Goal: Task Accomplishment & Management: Manage account settings

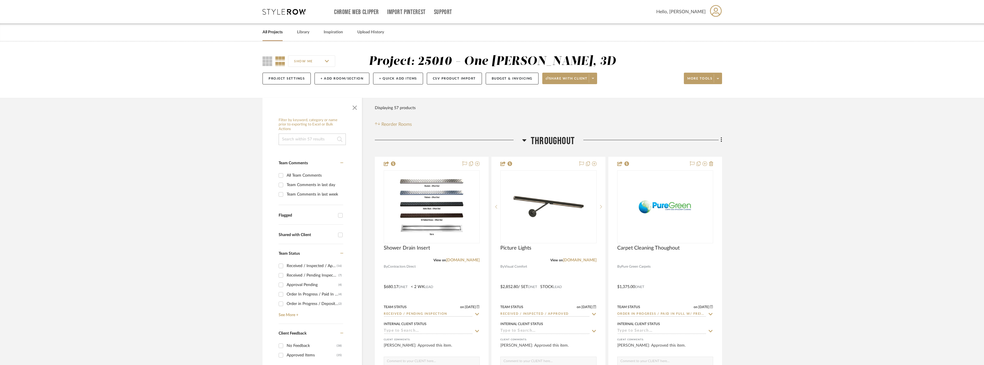
click at [267, 33] on link "All Projects" at bounding box center [273, 32] width 20 height 8
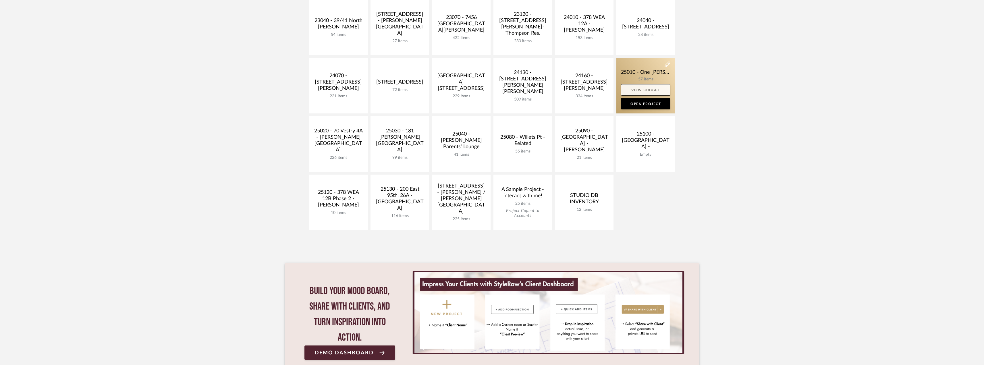
scroll to position [144, 0]
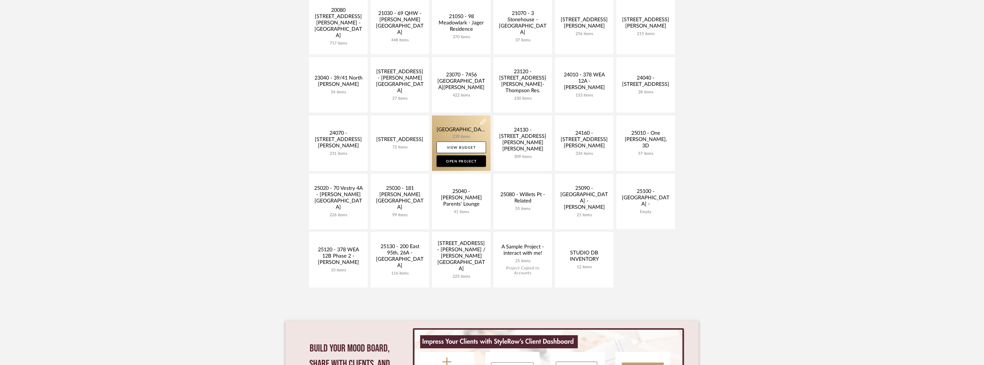
click at [482, 135] on link at bounding box center [461, 143] width 59 height 55
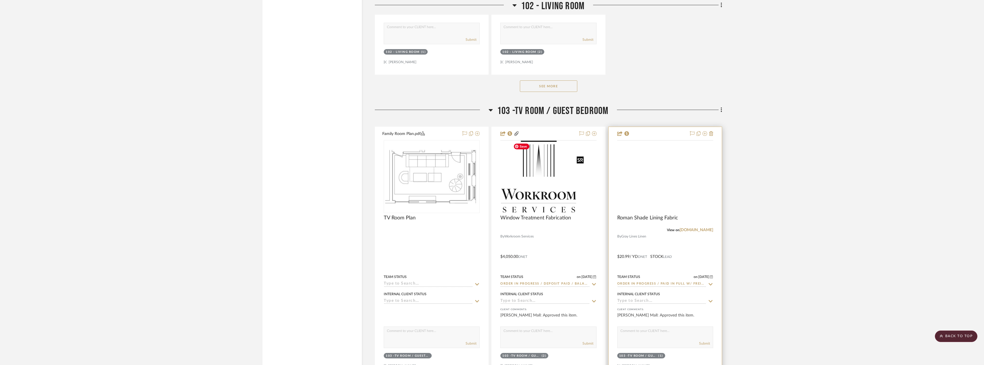
scroll to position [2471, 0]
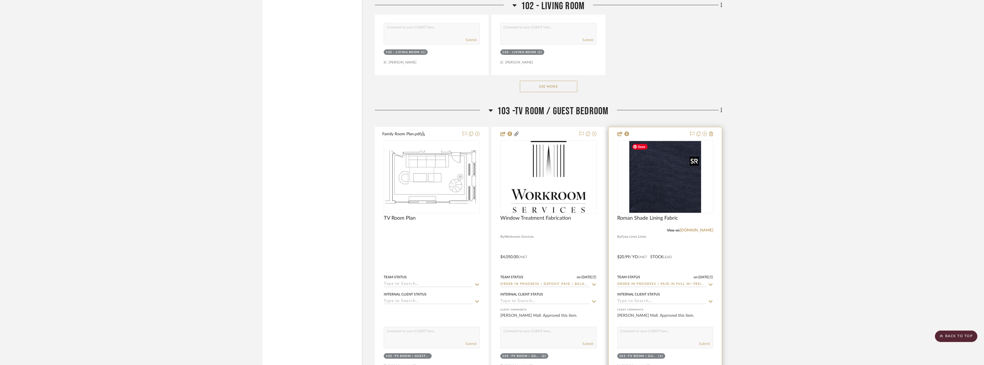
click at [0, 0] on img at bounding box center [0, 0] width 0 height 0
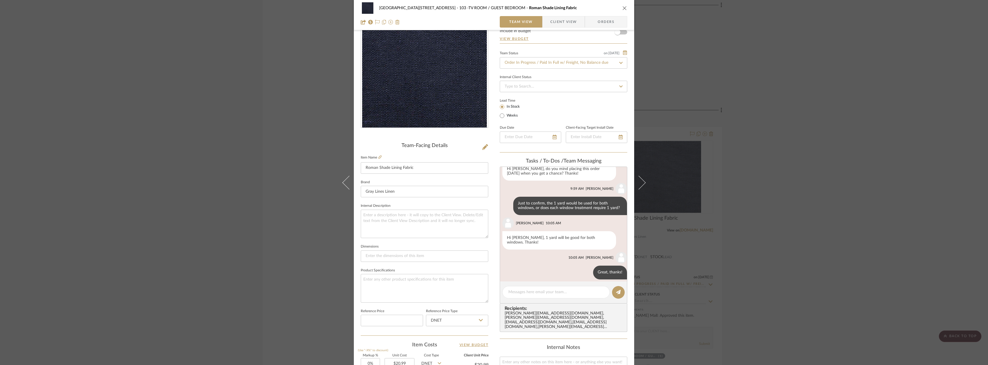
scroll to position [57, 0]
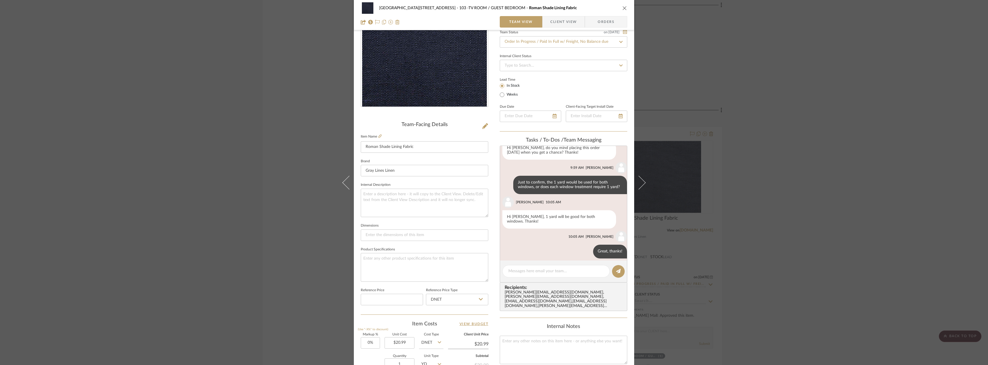
click at [564, 19] on span "Client View" at bounding box center [563, 21] width 26 height 11
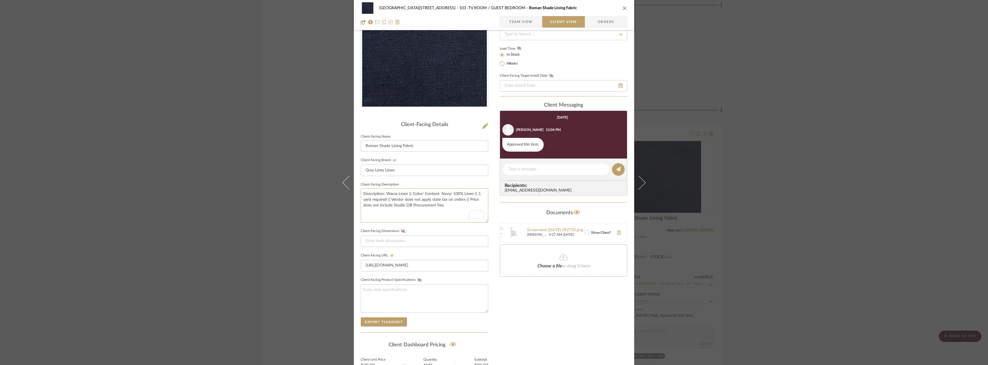
drag, startPoint x: 446, startPoint y: 207, endPoint x: 356, endPoint y: 192, distance: 91.4
click at [356, 192] on div "24100 - 1175 Park Avenue - Mall 103 -TV ROOM / GUEST BEDROOM Roman Shade Lining…" at bounding box center [494, 186] width 280 height 478
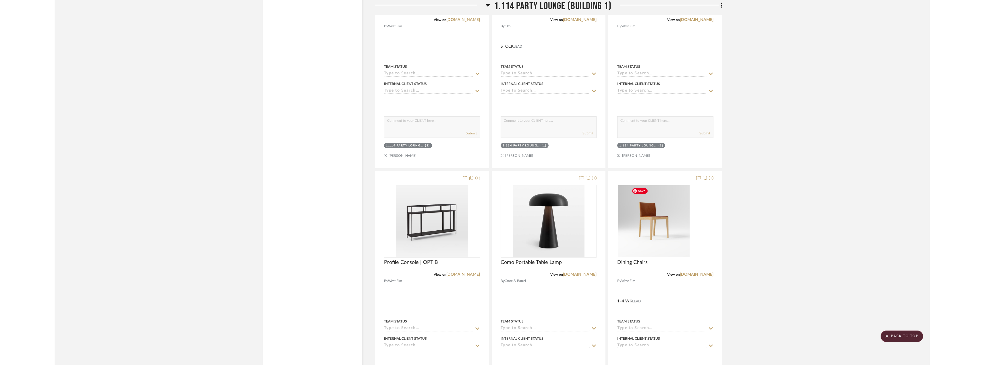
scroll to position [2299, 0]
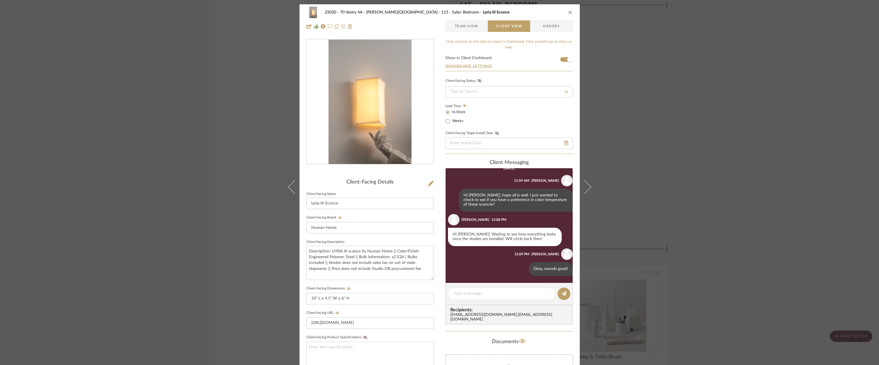
click at [735, 133] on div "25020 - 70 Vestry 4A - Grant-Stanleigh 115 - Sylas' Bedroom Lyria III Sconce Te…" at bounding box center [439, 182] width 879 height 365
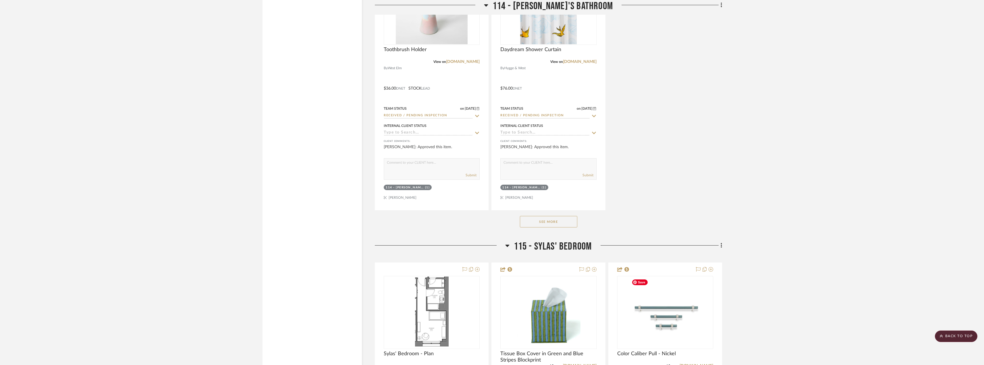
scroll to position [7930, 0]
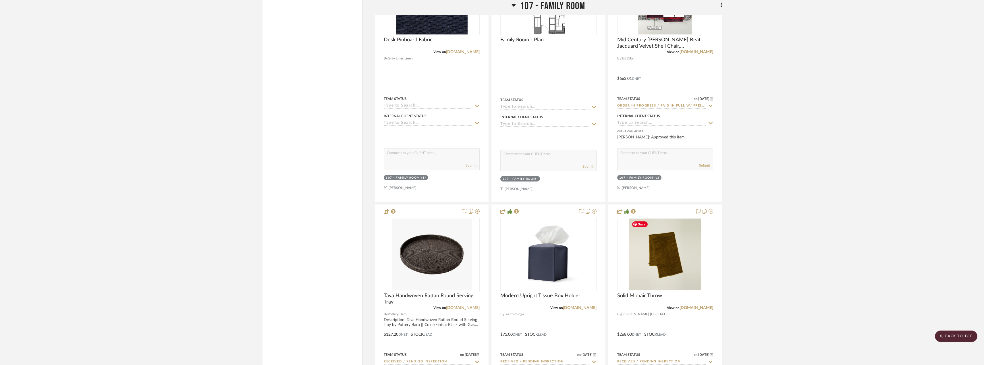
scroll to position [3965, 0]
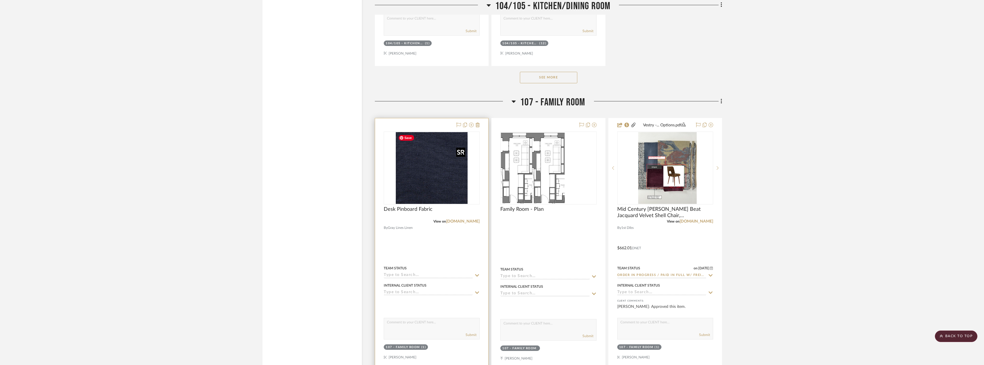
click at [0, 0] on img at bounding box center [0, 0] width 0 height 0
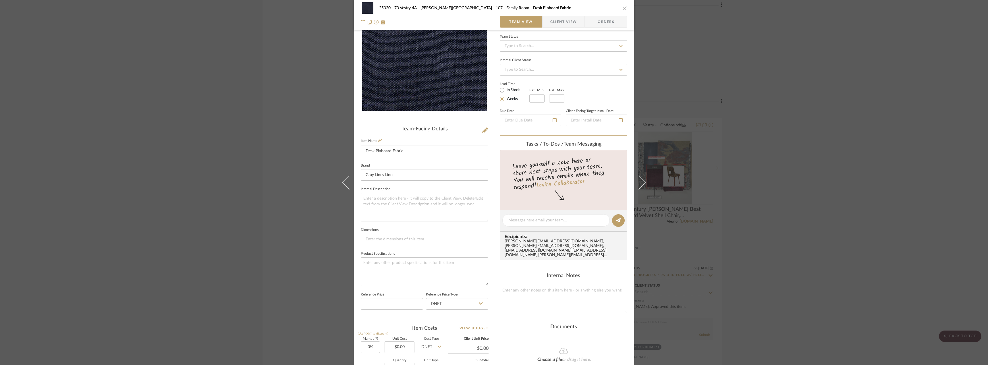
scroll to position [115, 0]
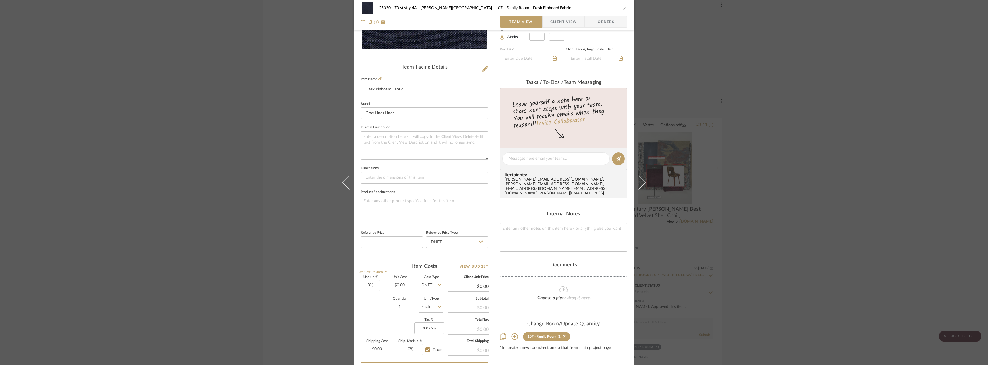
click at [399, 311] on input "1" at bounding box center [400, 306] width 30 height 11
type input "2"
click at [427, 307] on input "Each" at bounding box center [431, 306] width 24 height 11
click at [432, 255] on div "YD" at bounding box center [452, 253] width 71 height 15
type input "YD"
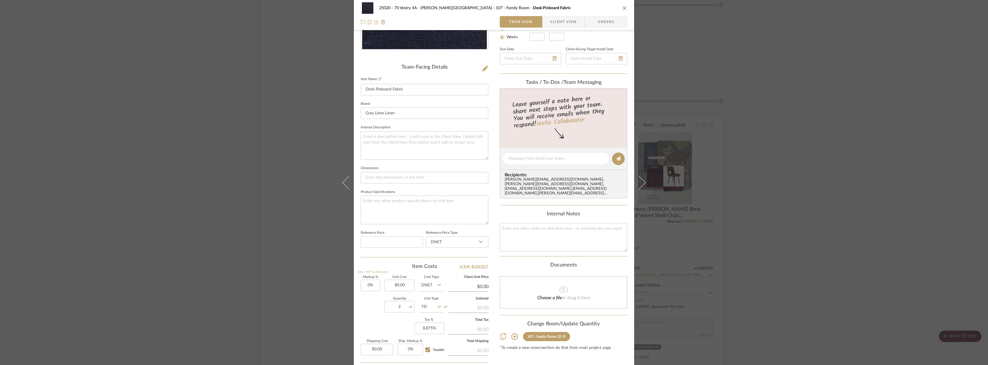
click at [385, 268] on div "Item Costs View Budget" at bounding box center [425, 266] width 128 height 7
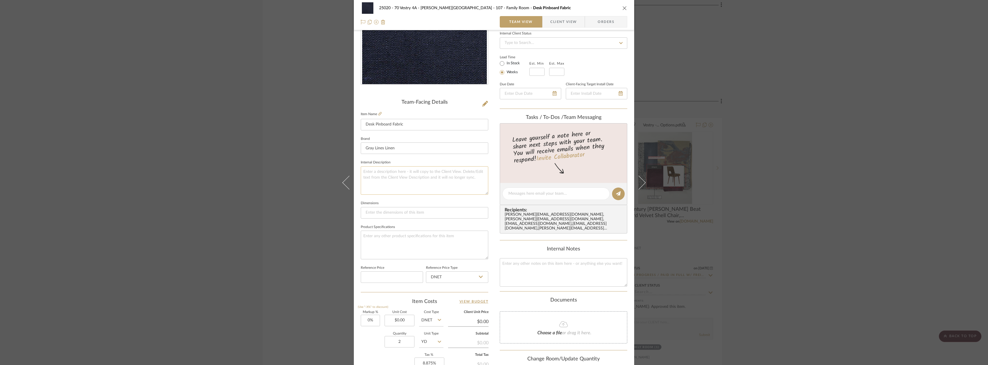
scroll to position [57, 0]
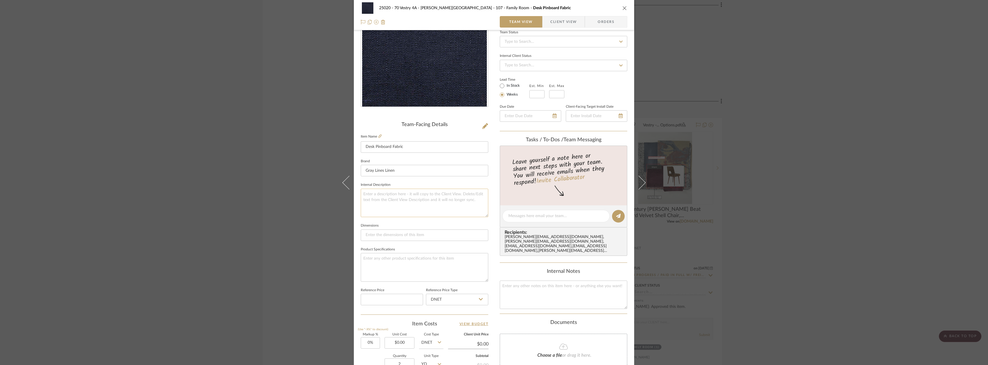
click at [405, 193] on textarea at bounding box center [425, 203] width 128 height 28
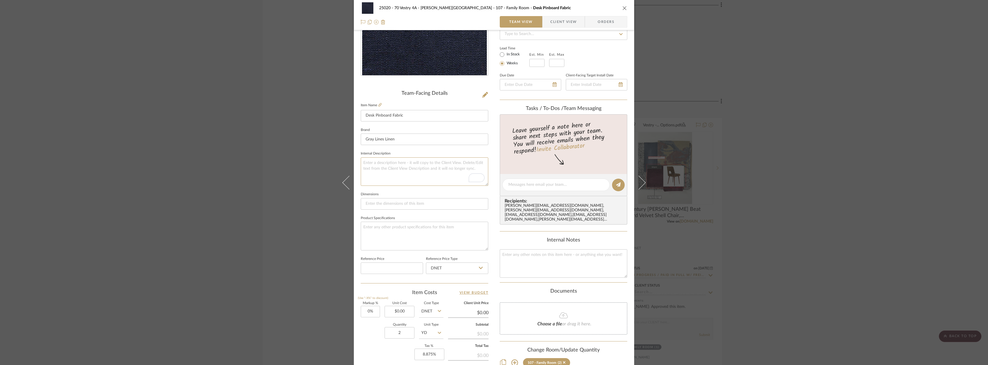
scroll to position [144, 0]
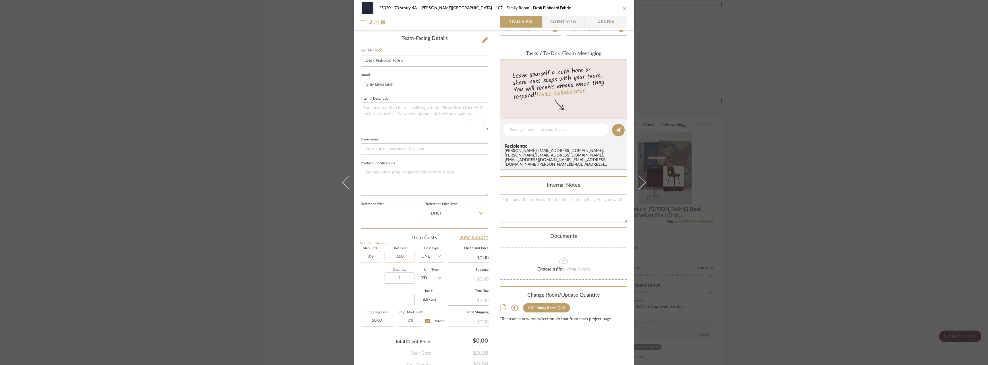
click at [392, 257] on input "0.00" at bounding box center [400, 256] width 30 height 11
type input "$20.99"
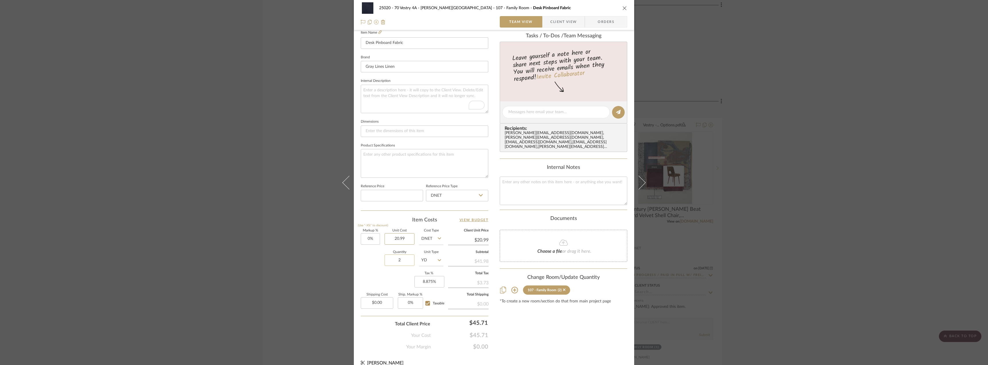
scroll to position [170, 0]
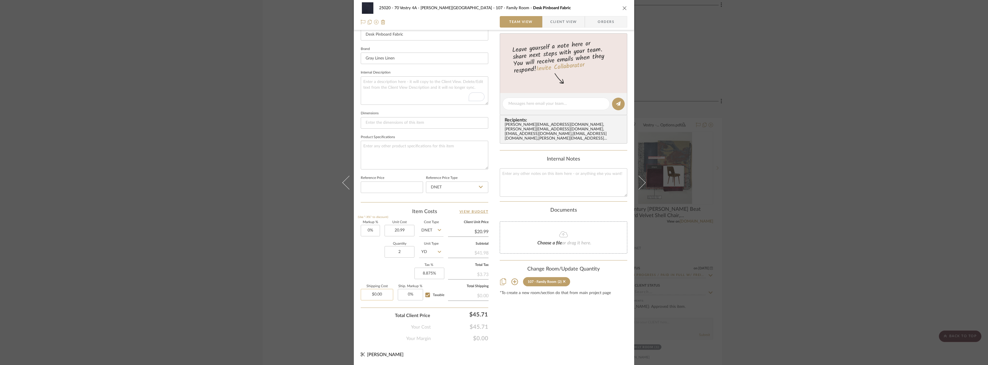
type input "$20.99"
click at [382, 295] on input "0.00" at bounding box center [377, 294] width 32 height 11
type input "$19.61"
click at [391, 274] on div "Markup % (Use "-X%" to discount) 0% Unit Cost $20.99 Cost Type DNET Client Unit…" at bounding box center [425, 263] width 128 height 84
click at [384, 293] on input "19.61" at bounding box center [377, 294] width 32 height 11
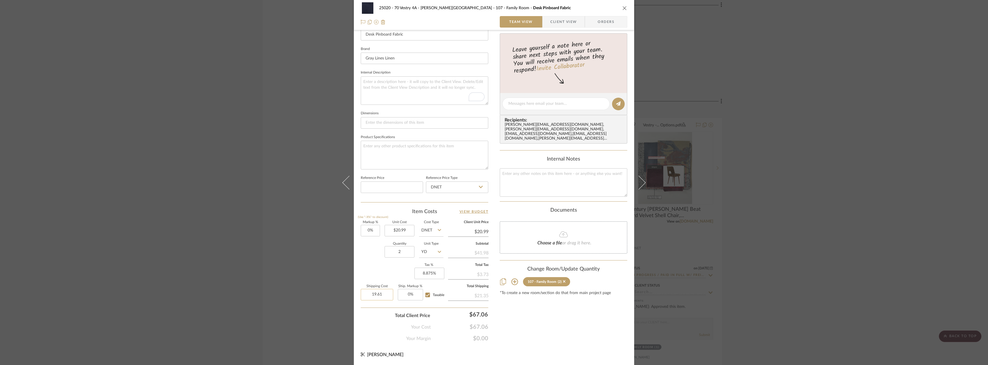
click at [384, 293] on input "19.61" at bounding box center [377, 294] width 32 height 11
click at [386, 292] on input "19.61" at bounding box center [377, 294] width 32 height 11
type input "19.62"
type input "8.875"
type input "$19.62"
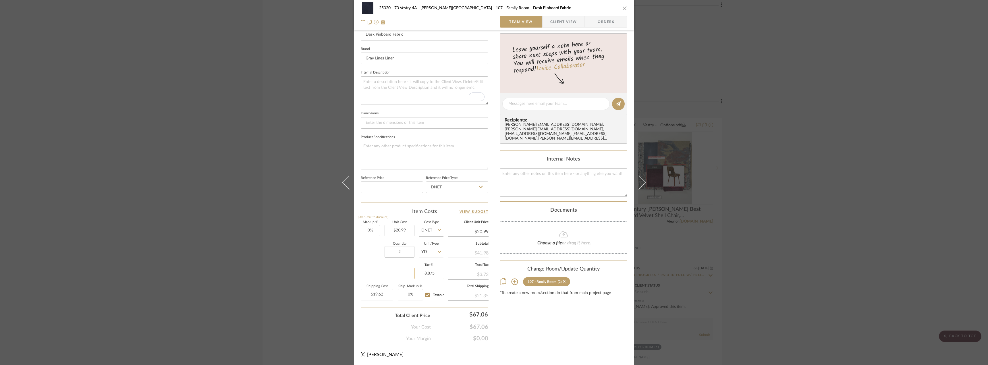
click at [423, 275] on input "8.875" at bounding box center [430, 273] width 30 height 11
type input "0%"
click at [396, 276] on div "Markup % (Use "-X%" to discount) 0% Unit Cost $20.99 Cost Type DNET Client Unit…" at bounding box center [425, 263] width 128 height 84
click at [563, 21] on span "Client View" at bounding box center [563, 21] width 26 height 11
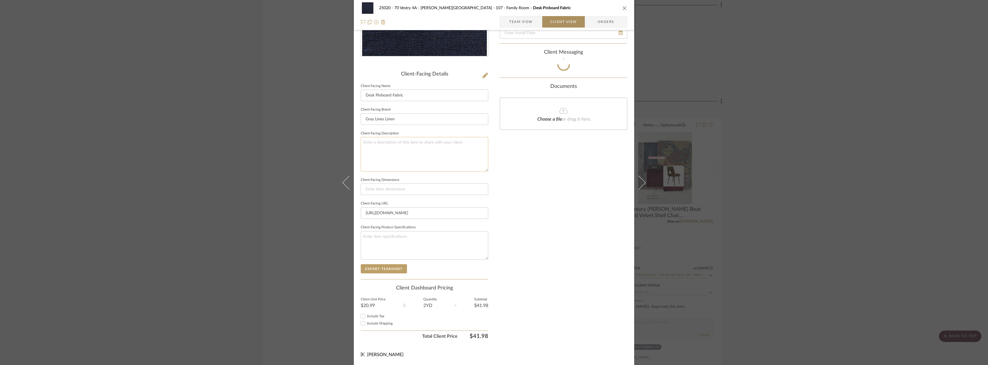
scroll to position [108, 0]
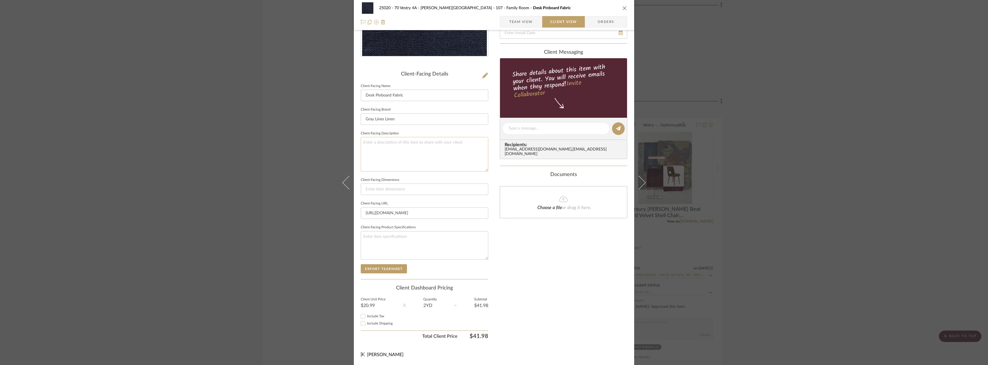
click at [433, 147] on textarea at bounding box center [425, 154] width 128 height 34
paste textarea "Description: Warsa Linen || Color/ Content: Navy/ 100% Linen || 1 yard required…"
click at [400, 141] on textarea "Description: Warsa Linen || Color/ Content: Navy/ 100% Linen || 1 yard required…" at bounding box center [425, 154] width 128 height 34
click at [478, 142] on textarea "Description: Warsa Linen || Color/ Content: Navy/ 100% Linen || 1 yard required…" at bounding box center [425, 154] width 128 height 34
click at [476, 143] on textarea "Description: Warsa Linen || Color/ Content: Navy/ 100% Linen || 1 yard required…" at bounding box center [425, 154] width 128 height 34
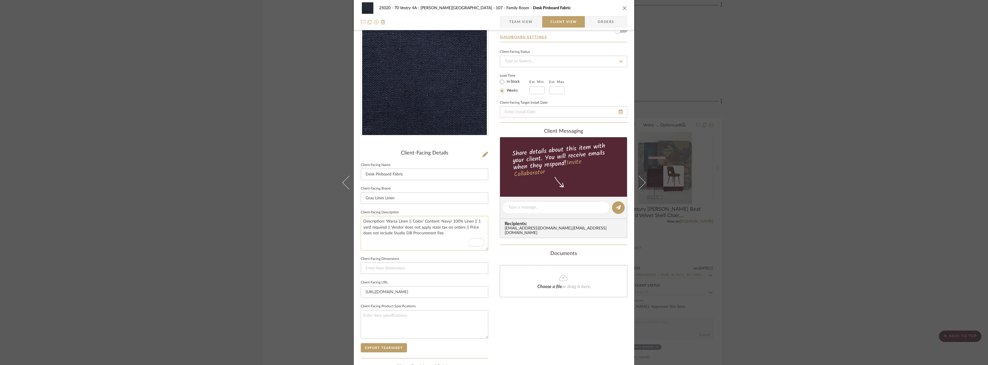
scroll to position [22, 0]
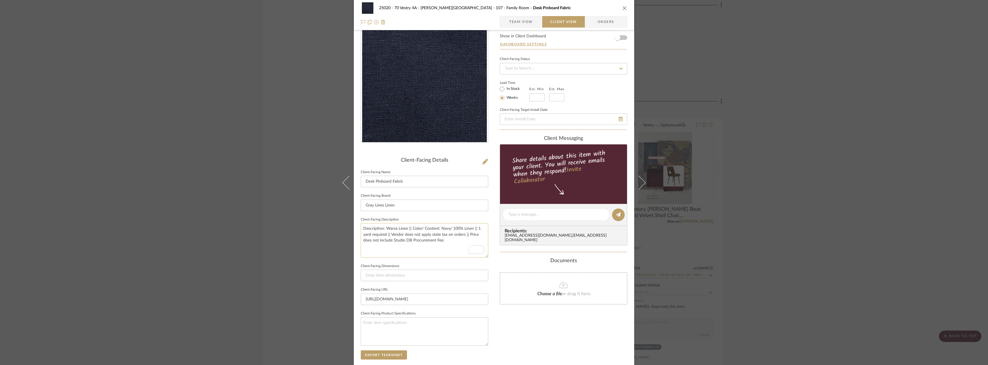
click at [384, 228] on textarea "Description: Warsa Linen || Color/ Content: Navy/ 100% Linen || 1 yard required…" at bounding box center [425, 240] width 128 height 34
click at [477, 230] on textarea "Description: Warsa Linen || Color/ Content: Navy/ 100% Linen || 1 yard required…" at bounding box center [425, 240] width 128 height 34
click at [476, 228] on textarea "Description: Warsa Linen || Color/ Content: Navy/ 100% Linen || 1 yard required…" at bounding box center [425, 240] width 128 height 34
click at [385, 234] on textarea "Description: Warsa Linen || Color/ Content: Navy/ 100% Linen || 1 yard required…" at bounding box center [425, 240] width 128 height 34
click at [476, 230] on textarea "Description: Warsa Linen || Color/ Content: Navy/ 100% Linen || Vendor does not…" at bounding box center [425, 240] width 128 height 34
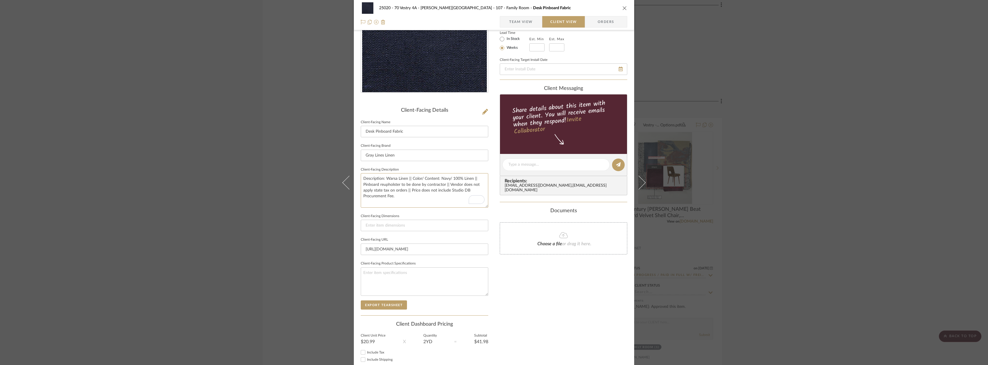
scroll to position [108, 0]
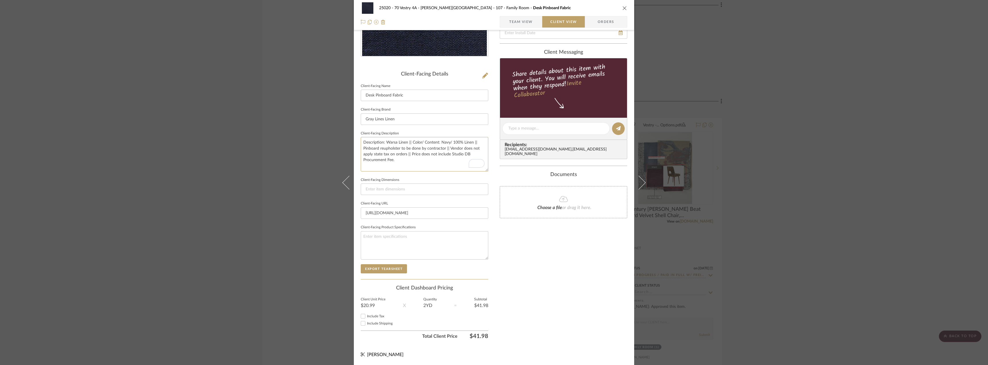
type textarea "Description: Warsa Linen || Color/ Content: Navy/ 100% Linen || Pinboard reupho…"
click at [363, 322] on input "Include Shipping" at bounding box center [363, 323] width 7 height 7
checkbox input "true"
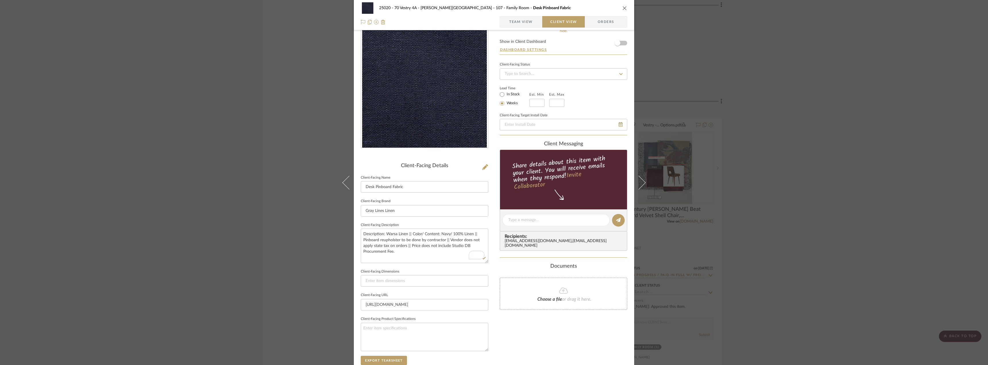
scroll to position [0, 0]
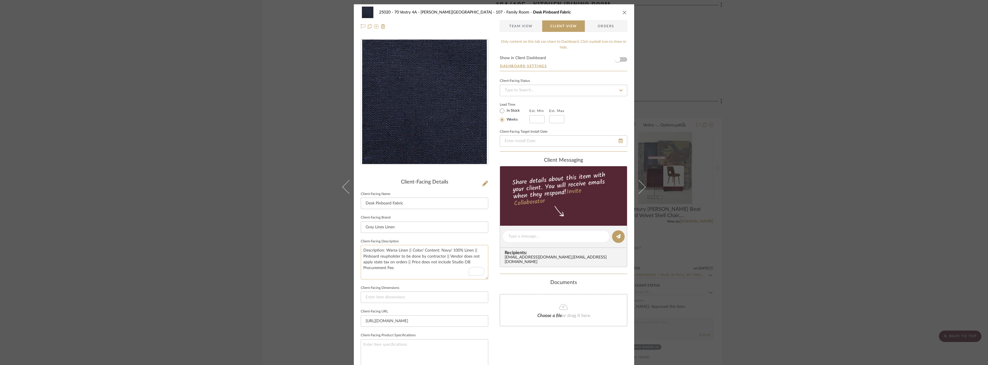
click at [399, 257] on textarea "Description: Warsa Linen || Color/ Content: Navy/ 100% Linen || Pinboard reupho…" at bounding box center [425, 262] width 128 height 34
type textarea "Description: Warsa Linen || Color/ Content: Navy/ 100% Linen || Pinboard reupho…"
drag, startPoint x: 513, startPoint y: 29, endPoint x: 516, endPoint y: 50, distance: 21.5
click at [513, 29] on span "Team View" at bounding box center [521, 25] width 24 height 11
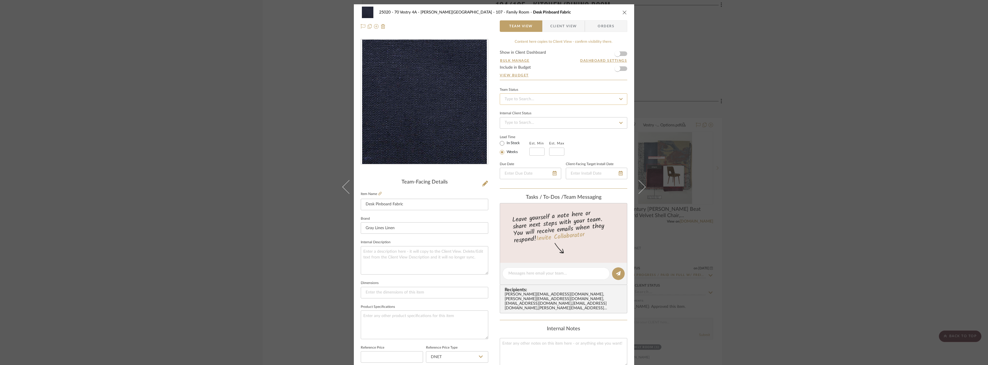
click at [512, 102] on input at bounding box center [564, 98] width 128 height 11
type input "pending"
click at [522, 114] on span "Pending Sr. Designer Approval" at bounding box center [530, 114] width 53 height 4
type input "[DATE]"
type input "Pending Sr. Designer Approval"
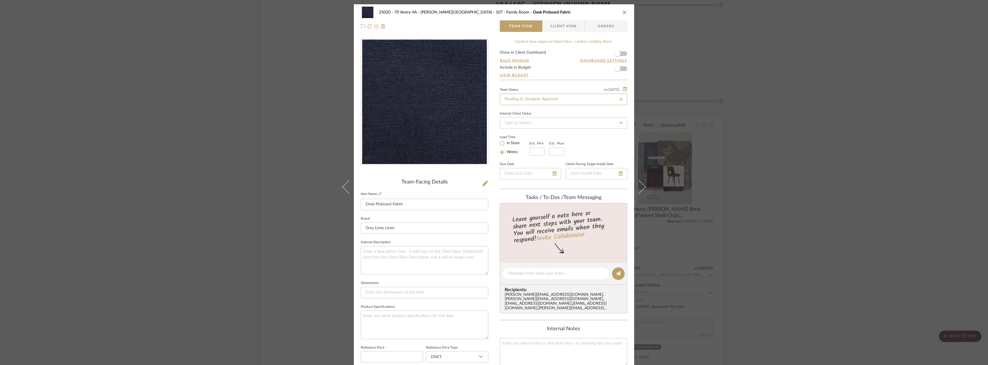
type input "[DATE]"
type input "Pending Sr. Designer Approval"
click at [719, 74] on div "25020 - 70 Vestry 4A - Grant-Stanleigh 107 - Family Room Desk Pinboard Fabric T…" at bounding box center [494, 182] width 988 height 365
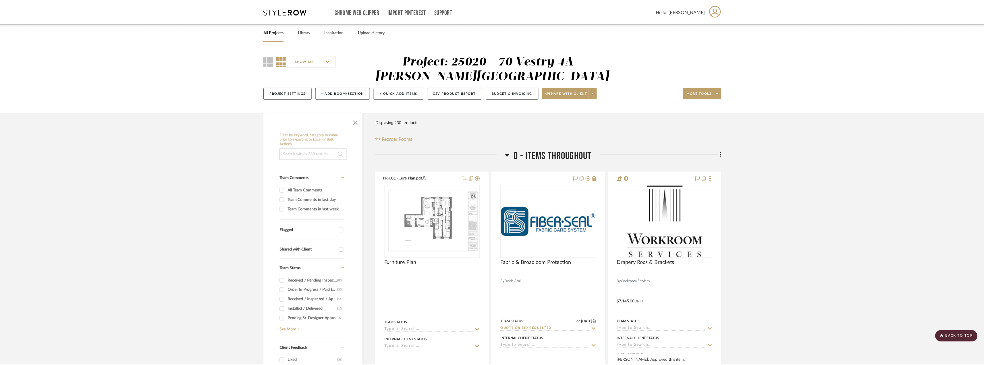
scroll to position [3965, 0]
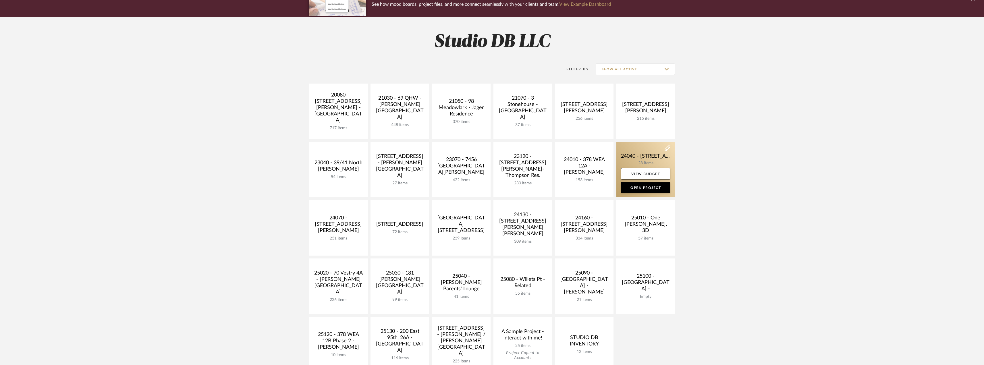
scroll to position [86, 0]
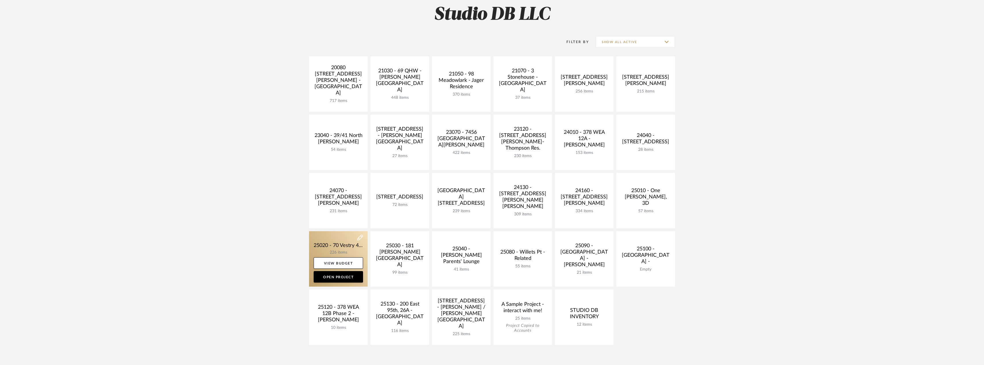
click at [341, 238] on link at bounding box center [338, 258] width 59 height 55
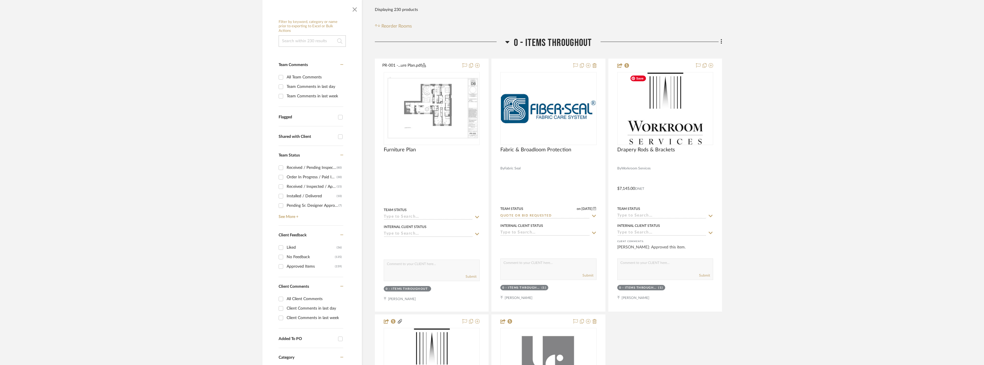
scroll to position [57, 0]
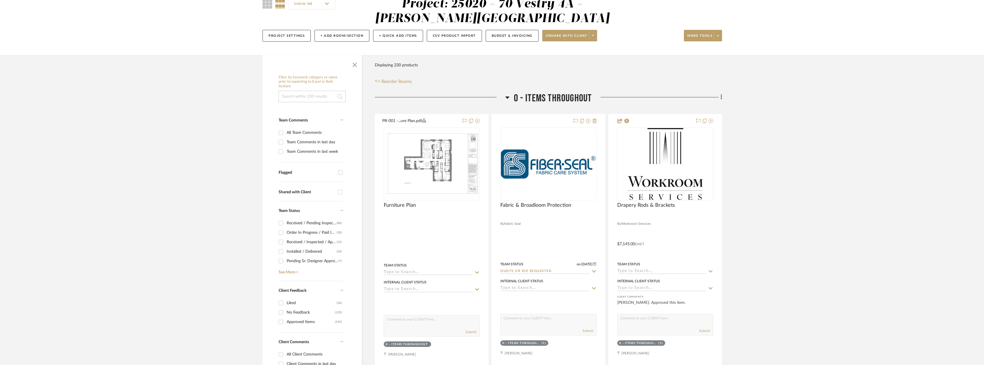
click at [721, 96] on icon at bounding box center [722, 97] width 2 height 6
click at [704, 112] on span "Add New Item" at bounding box center [693, 109] width 26 height 5
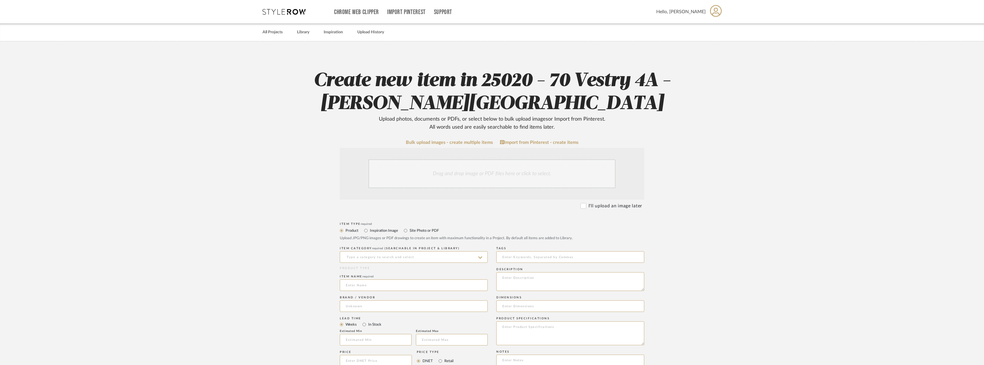
click at [457, 170] on div "Drag and drop image or PDF files here or click to select." at bounding box center [492, 173] width 247 height 29
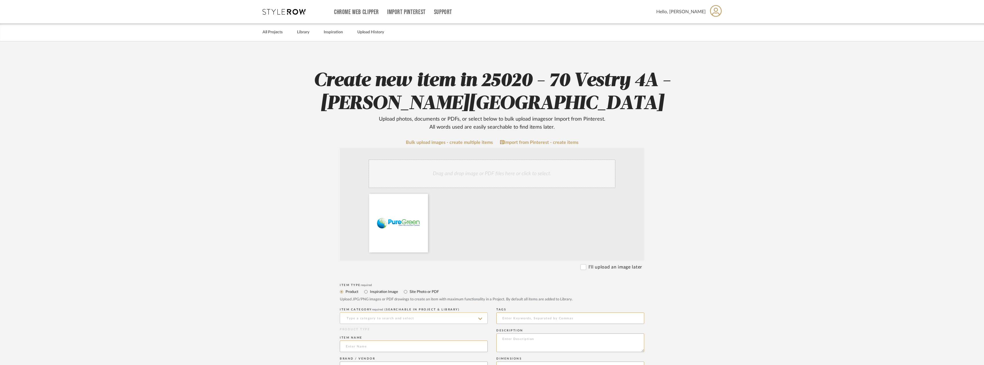
click at [411, 314] on input at bounding box center [414, 318] width 148 height 11
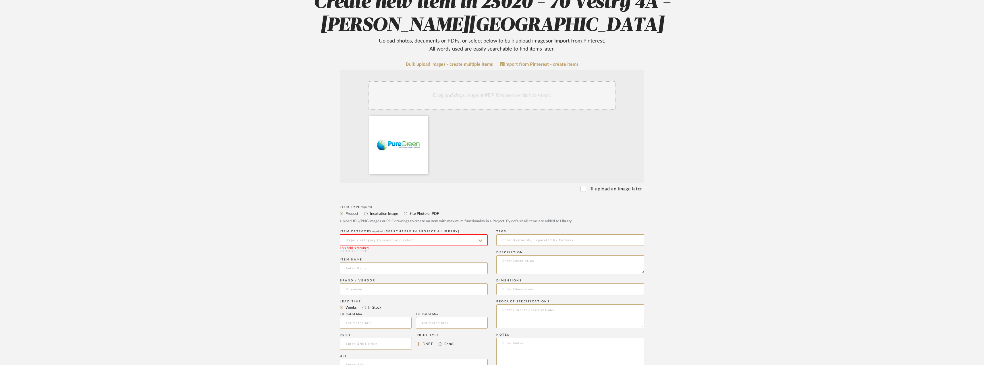
scroll to position [86, 0]
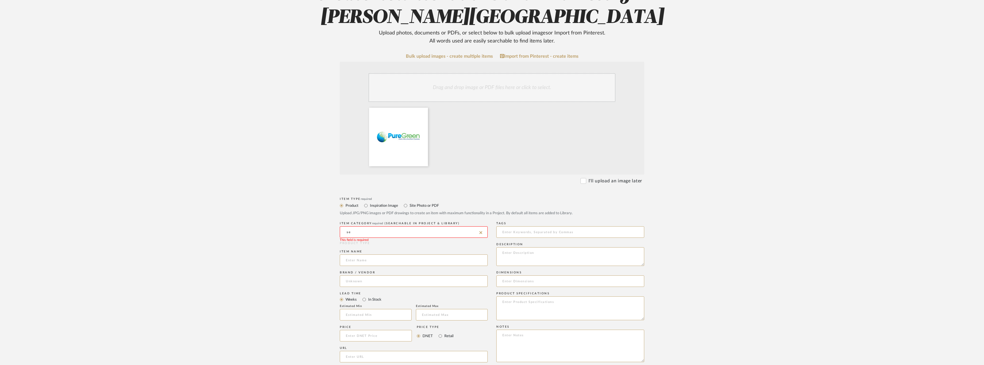
type input "s"
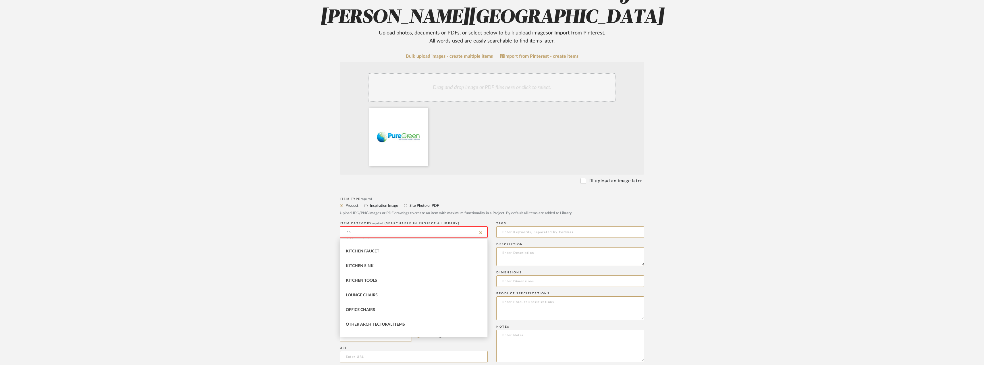
scroll to position [230, 0]
click at [377, 295] on span "Lounge Chairs" at bounding box center [362, 295] width 32 height 4
type input "Lounge Chairs"
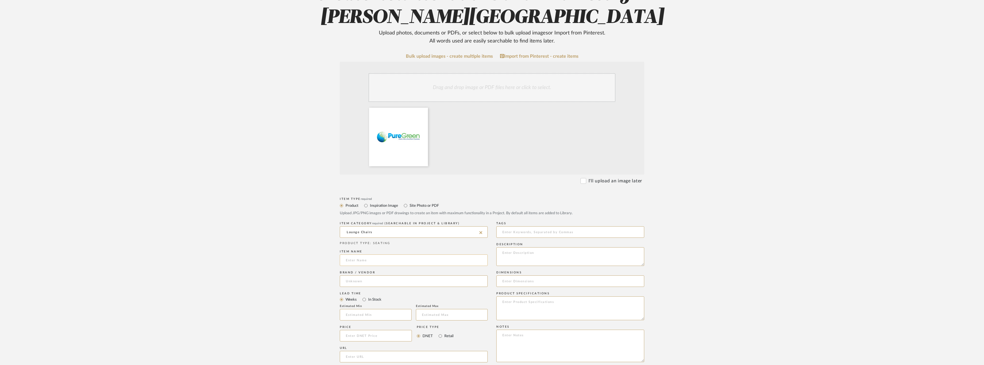
click at [404, 259] on input at bounding box center [414, 260] width 148 height 11
type input "Pure Green Carpets Stain Treatment"
click at [380, 276] on div "Brand / Vendor" at bounding box center [414, 280] width 148 height 21
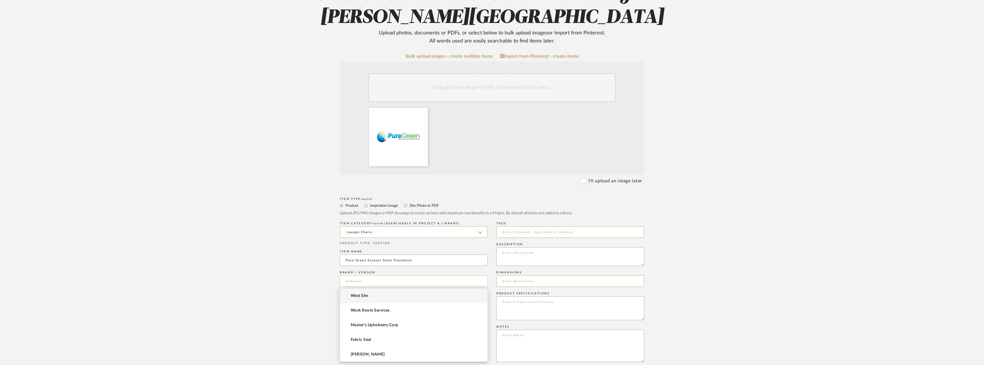
click at [375, 279] on input at bounding box center [414, 281] width 148 height 11
click at [378, 307] on mat-option "Pure Green Carpets" at bounding box center [413, 310] width 147 height 15
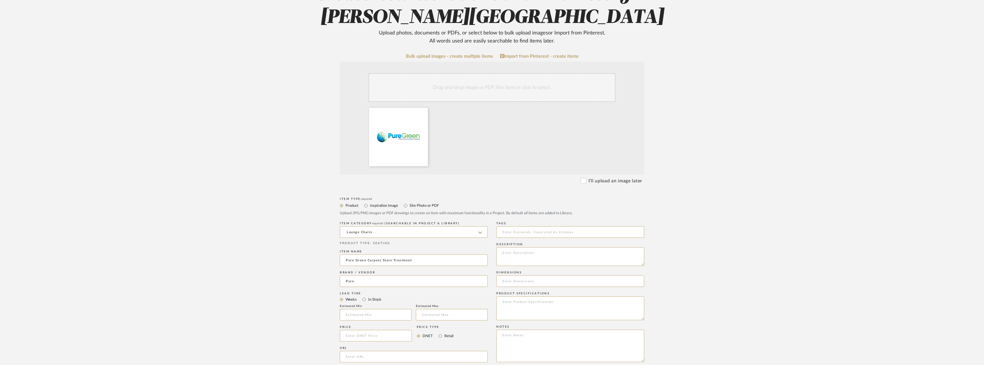
type input "Pure Green Carpets"
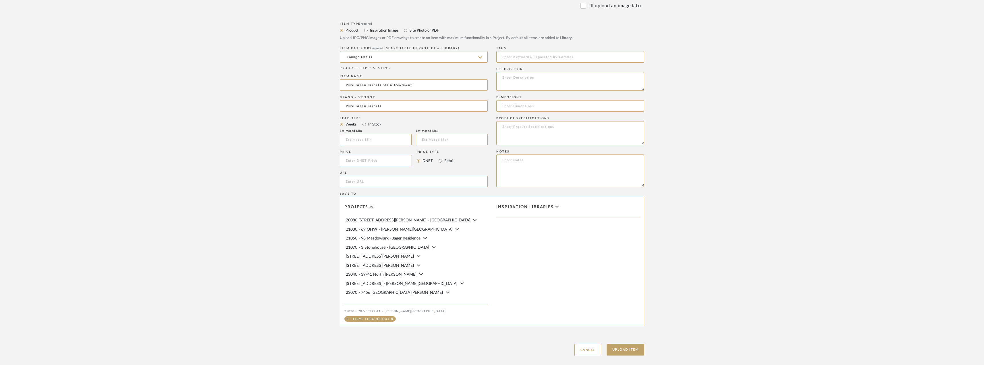
scroll to position [293, 0]
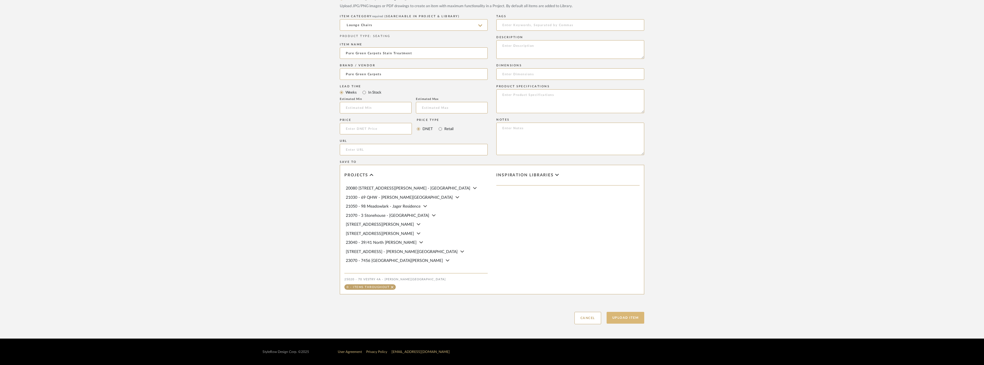
click at [618, 319] on button "Upload Item" at bounding box center [626, 318] width 38 height 12
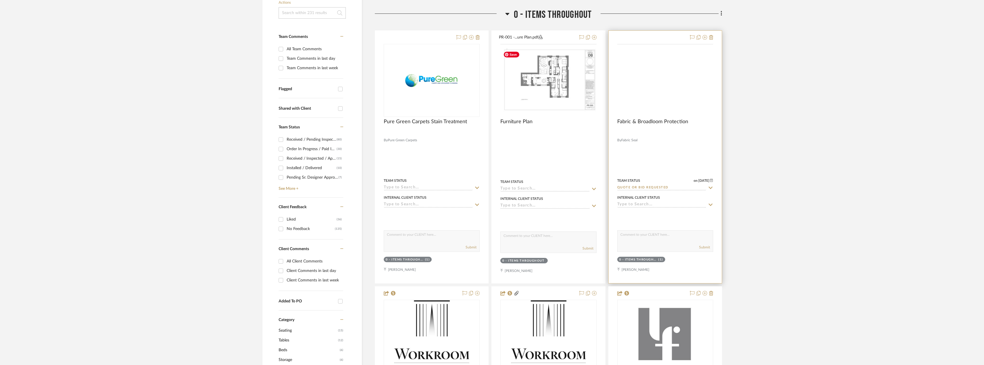
scroll to position [150, 0]
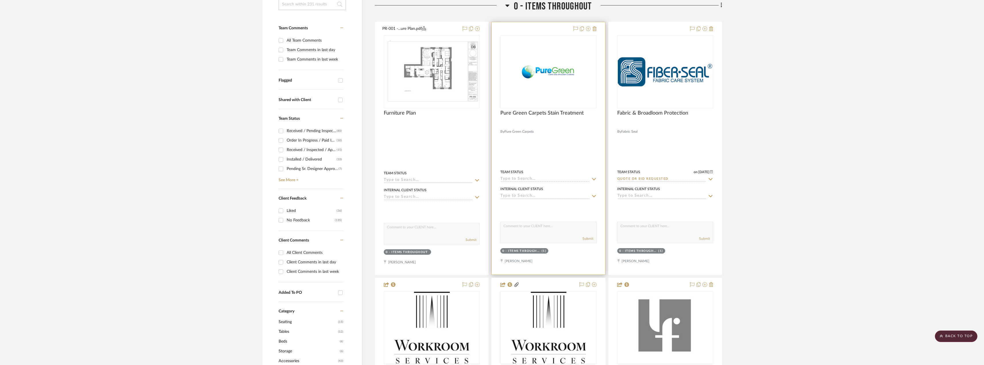
click at [547, 179] on input at bounding box center [545, 179] width 89 height 5
type input "quo"
click at [534, 205] on span "Quote or Bid Requested" at bounding box center [533, 206] width 52 height 4
type input "[DATE]"
type input "Quote or Bid Requested"
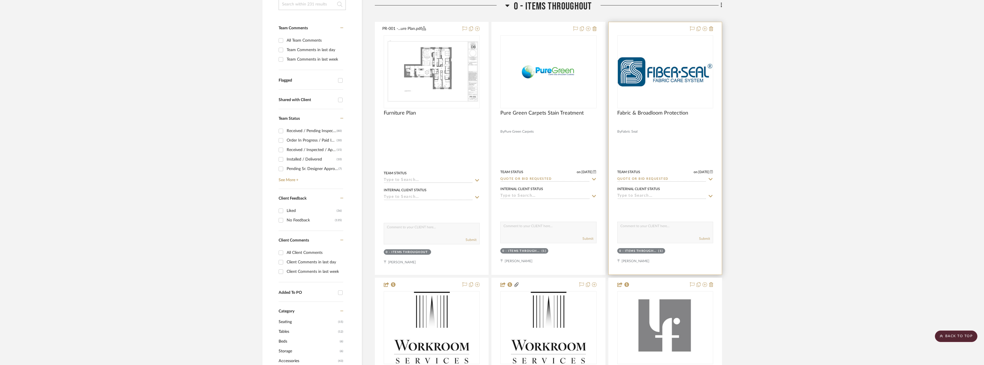
click at [651, 71] on img "0" at bounding box center [665, 72] width 95 height 30
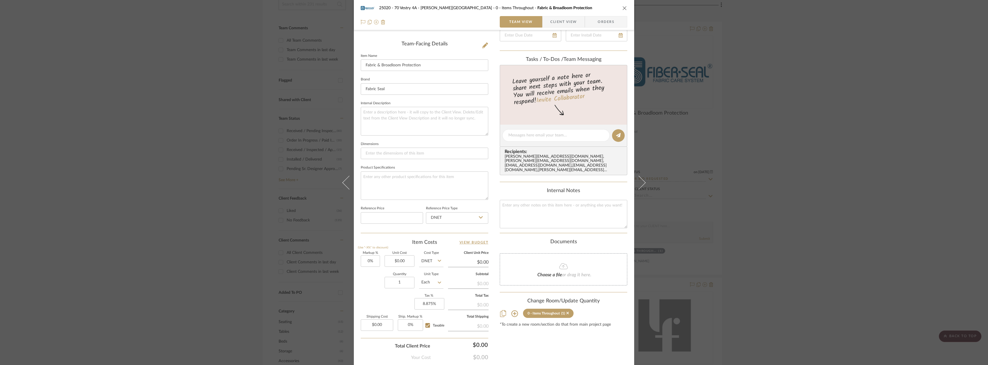
scroll to position [144, 0]
